Goal: Find specific page/section: Find specific page/section

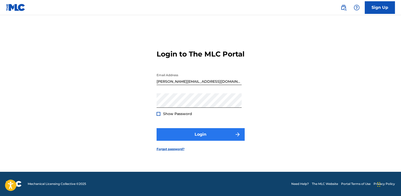
scroll to position [7, 0]
click at [201, 138] on button "Login" at bounding box center [201, 134] width 88 height 13
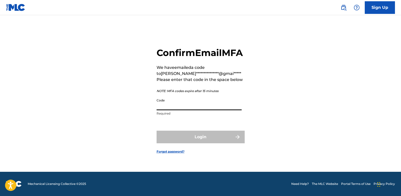
paste input "064170"
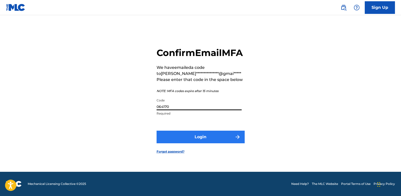
type input "064170"
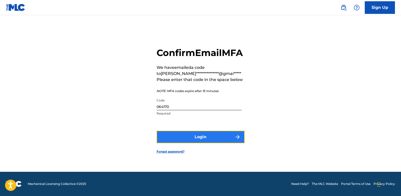
click at [199, 141] on button "Login" at bounding box center [201, 136] width 88 height 13
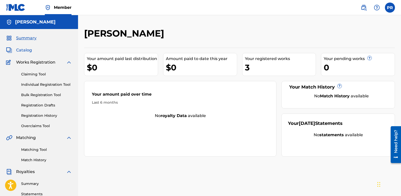
click at [22, 50] on span "Catalog" at bounding box center [24, 50] width 16 height 6
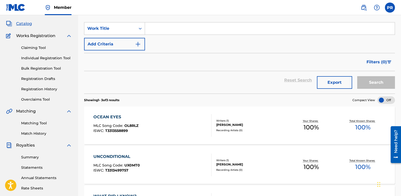
scroll to position [76, 0]
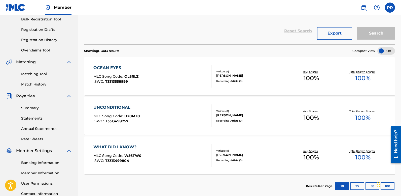
click at [106, 67] on div "OCEAN EYES" at bounding box center [115, 68] width 45 height 6
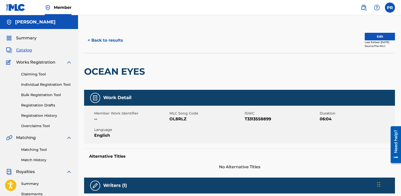
click at [17, 5] on img at bounding box center [15, 7] width 19 height 7
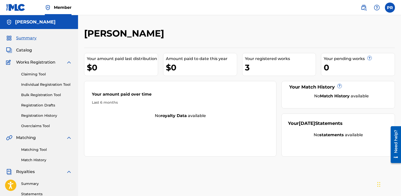
click at [13, 6] on img at bounding box center [15, 7] width 19 height 7
click at [23, 49] on span "Catalog" at bounding box center [24, 50] width 16 height 6
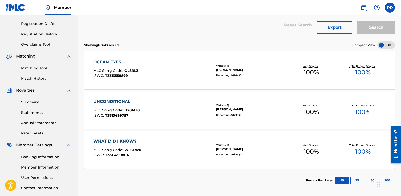
scroll to position [76, 0]
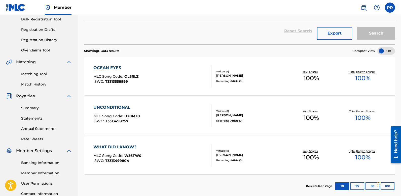
click at [110, 65] on div "OCEAN EYES" at bounding box center [115, 68] width 45 height 6
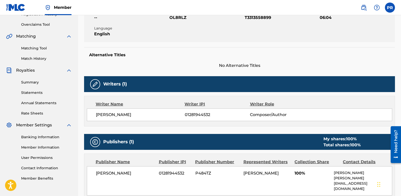
scroll to position [101, 0]
